Goal: Navigation & Orientation: Understand site structure

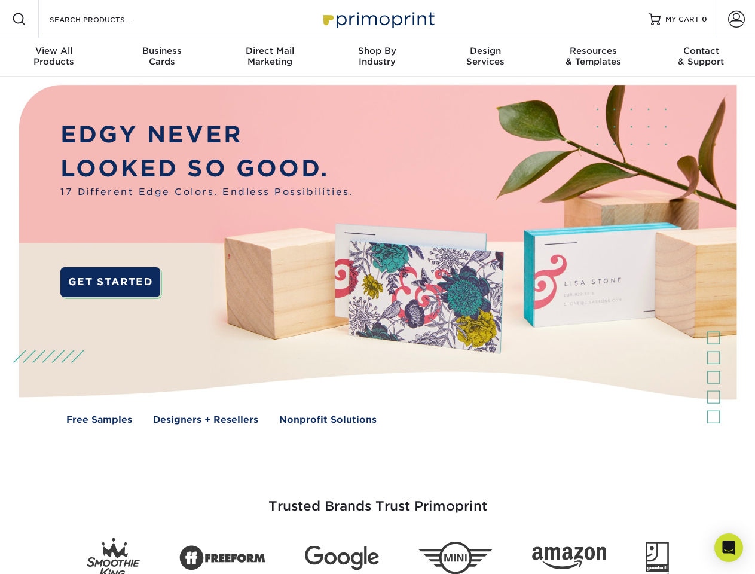
click at [377, 287] on img at bounding box center [377, 264] width 747 height 374
click at [19, 19] on span at bounding box center [19, 19] width 14 height 14
click at [736, 19] on span at bounding box center [736, 19] width 17 height 17
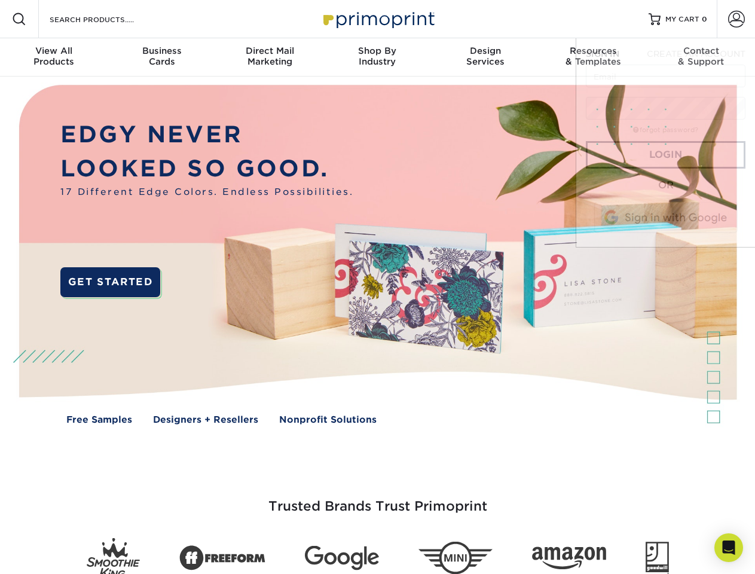
click at [54, 57] on div "View All Products" at bounding box center [54, 56] width 108 height 22
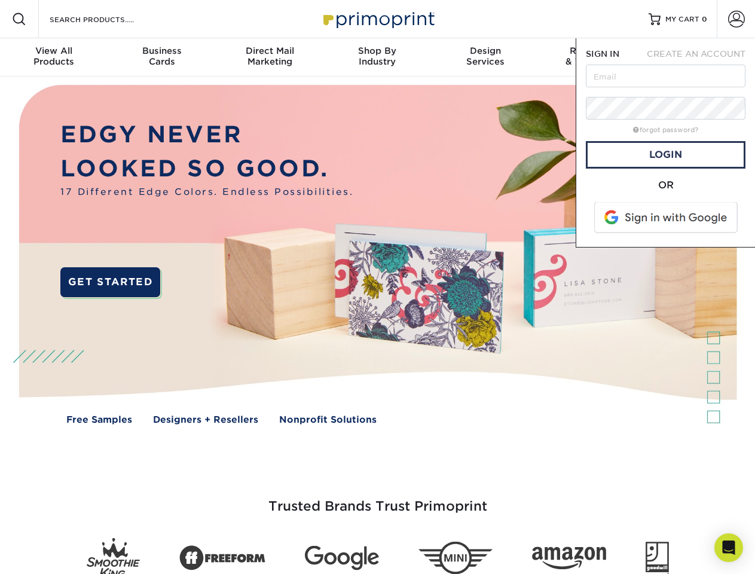
click at [161, 57] on div "Business Cards" at bounding box center [162, 56] width 108 height 22
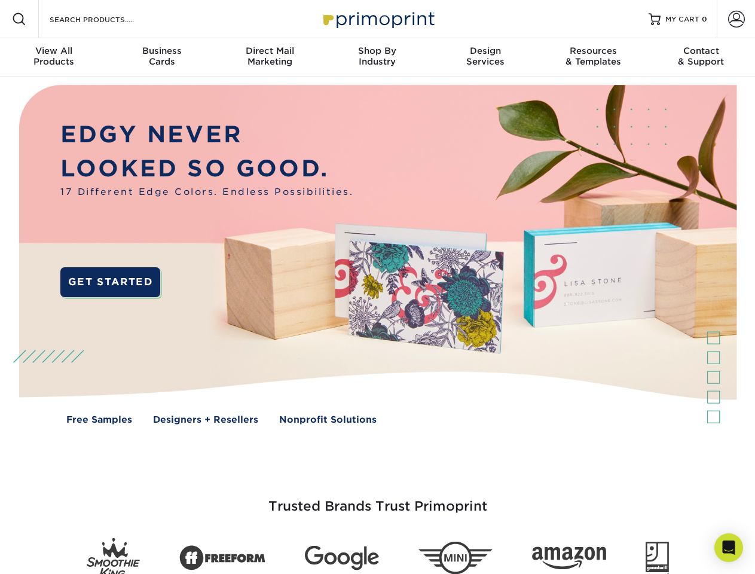
click at [270, 57] on div "Direct Mail Marketing" at bounding box center [270, 56] width 108 height 22
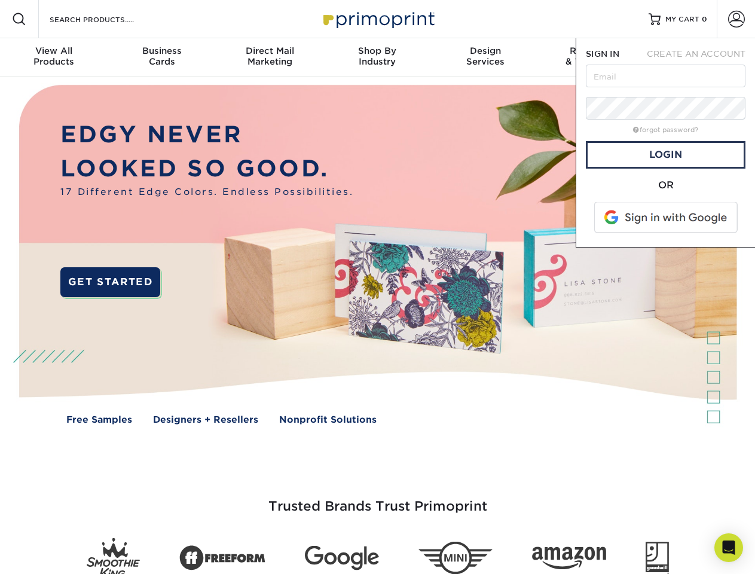
click at [377, 57] on div "Shop By Industry" at bounding box center [378, 56] width 108 height 22
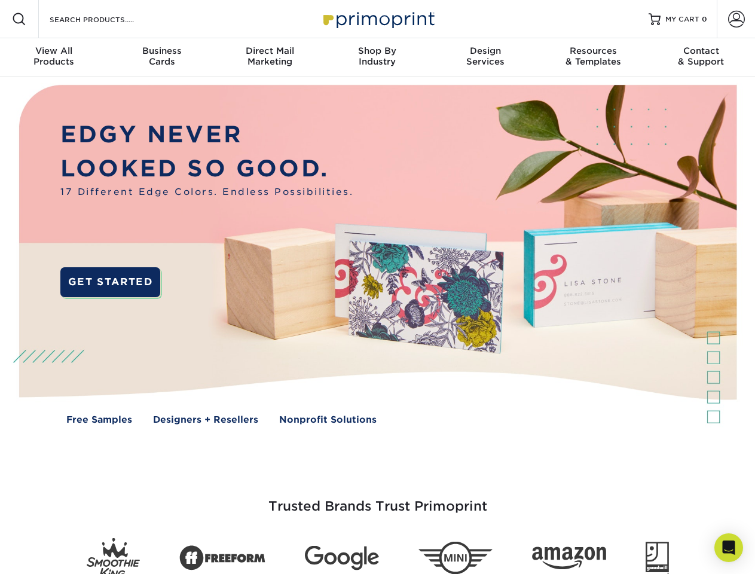
click at [486, 57] on div "Design Services" at bounding box center [486, 56] width 108 height 22
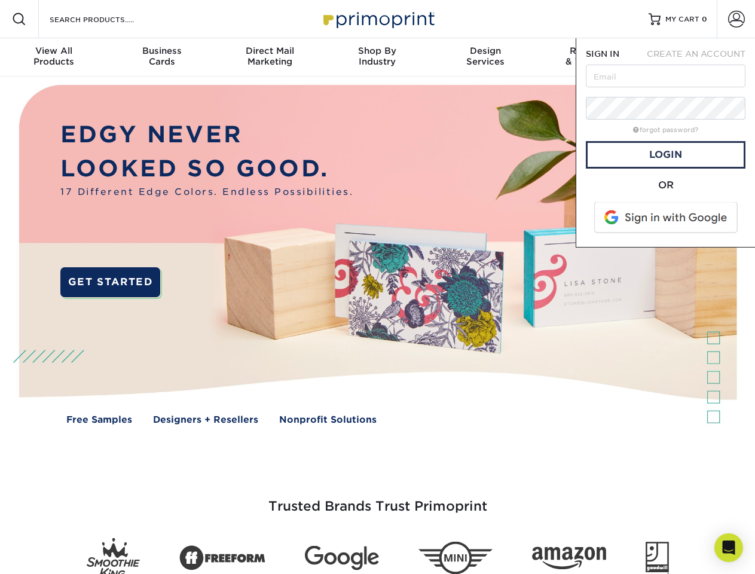
click at [593, 57] on span "SIGN IN" at bounding box center [602, 54] width 33 height 10
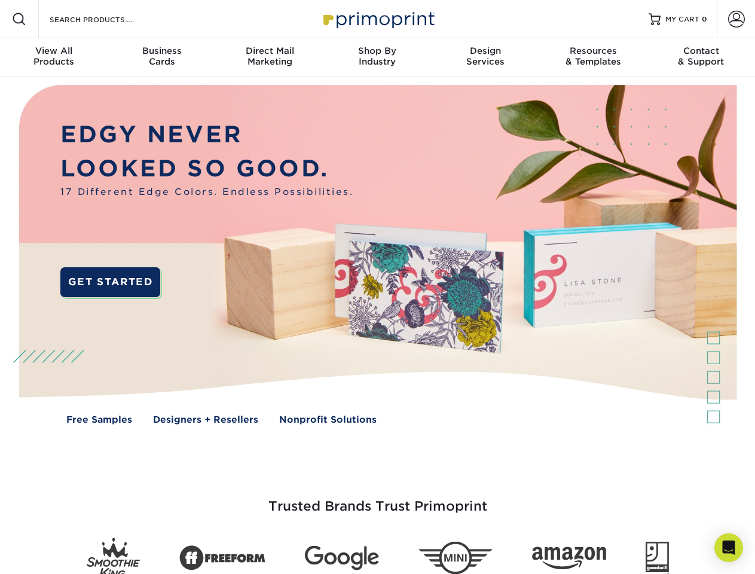
click at [701, 57] on div "Contact & Support" at bounding box center [702, 56] width 108 height 22
